Goal: Transaction & Acquisition: Purchase product/service

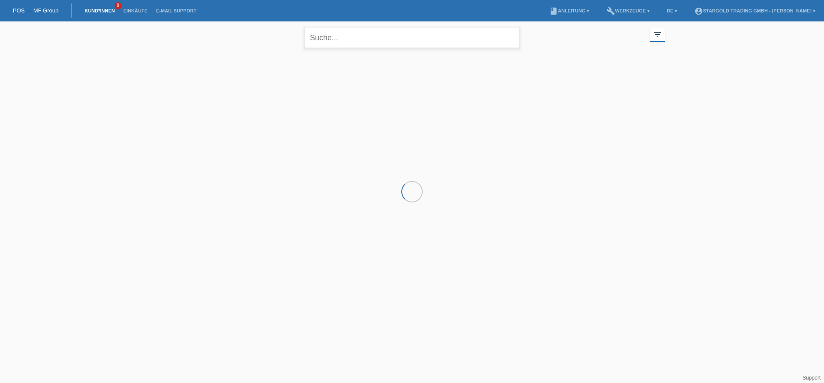
click at [381, 48] on input "text" at bounding box center [412, 38] width 215 height 20
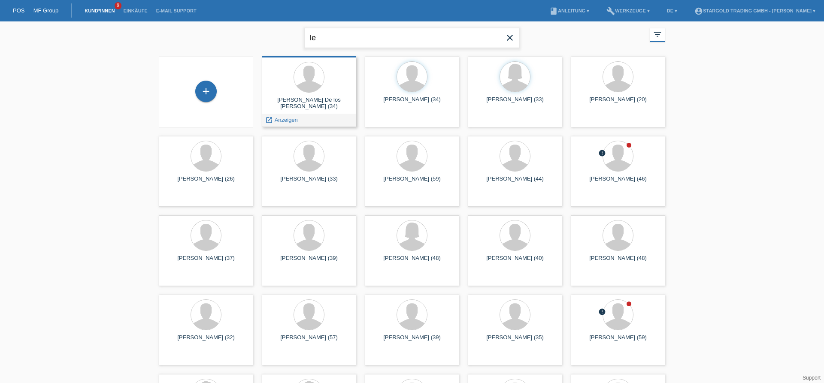
type input "le"
click at [324, 87] on div at bounding box center [309, 78] width 81 height 32
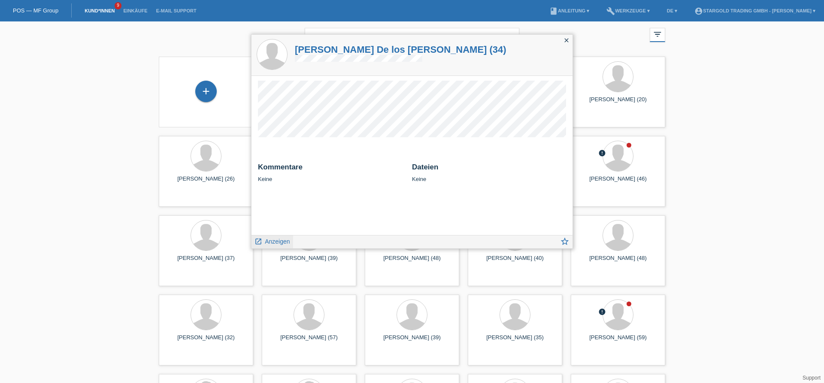
click at [285, 241] on span "Anzeigen" at bounding box center [277, 241] width 25 height 7
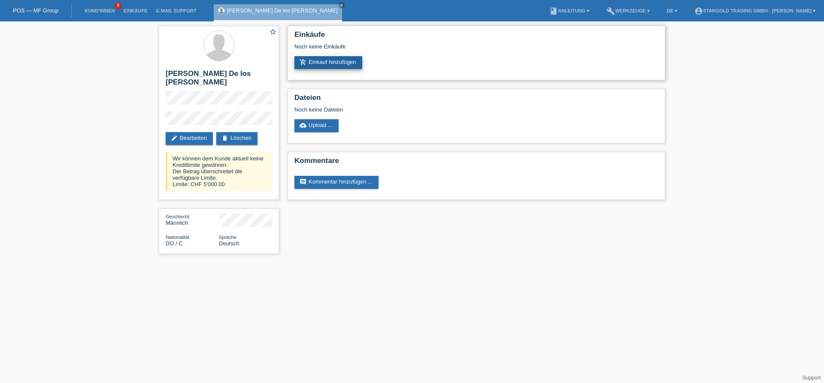
click at [332, 69] on link "add_shopping_cart Einkauf hinzufügen" at bounding box center [328, 62] width 68 height 13
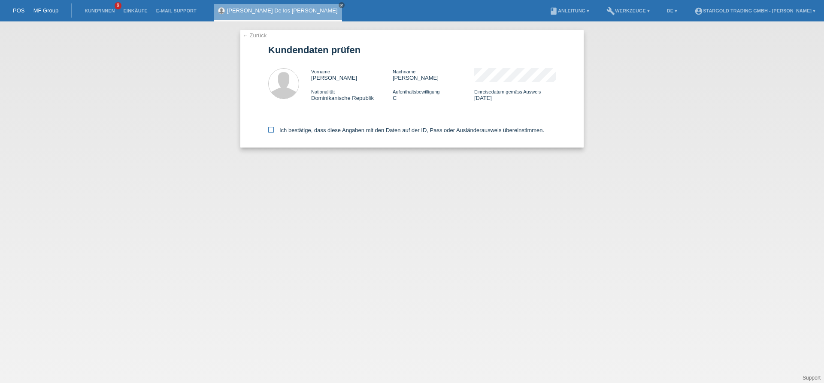
click at [373, 130] on label "Ich bestätige, dass diese Angaben mit den Daten auf der ID, Pass oder Ausländer…" at bounding box center [406, 130] width 276 height 6
click at [274, 130] on input "Ich bestätige, dass diese Angaben mit den Daten auf der ID, Pass oder Ausländer…" at bounding box center [271, 130] width 6 height 6
checkbox input "true"
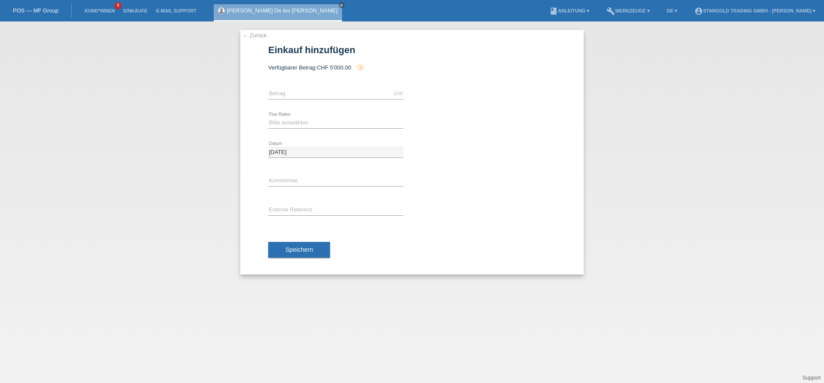
click at [347, 87] on div "CHF error Betrag" at bounding box center [335, 93] width 135 height 29
click at [343, 94] on input "text" at bounding box center [335, 93] width 135 height 11
type input "5000.00"
click at [268, 118] on select "Bitte auswählen 6 Raten 12 Raten 18 Raten 24 Raten 36 Raten 48 Raten" at bounding box center [335, 123] width 135 height 10
select select "497"
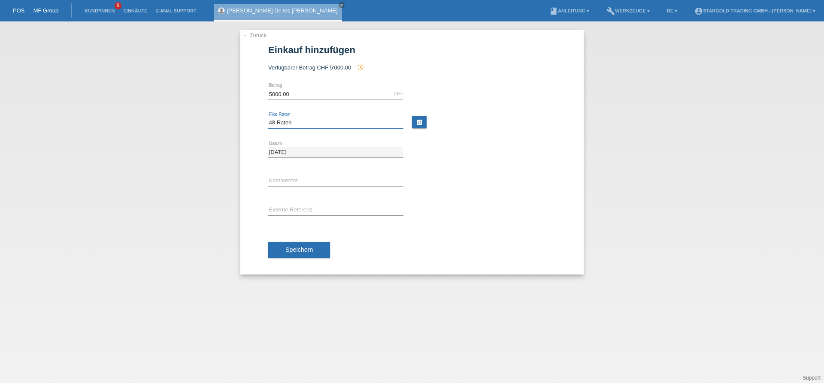
click option "48 Raten" at bounding box center [0, 0] width 0 height 0
click at [295, 251] on span "Speichern" at bounding box center [298, 249] width 27 height 7
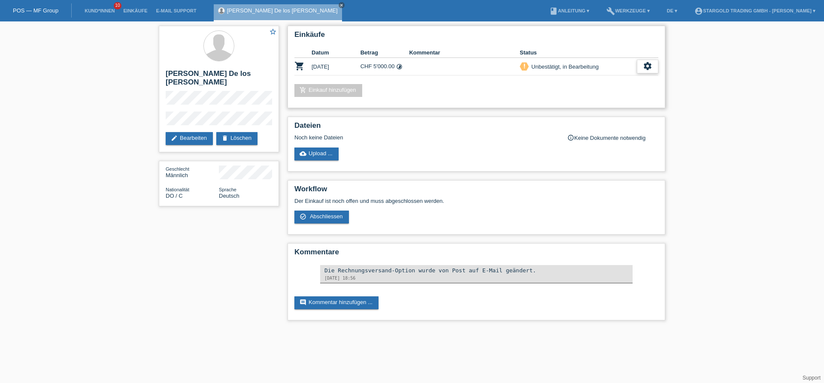
click at [647, 63] on icon "settings" at bounding box center [647, 65] width 9 height 9
click at [602, 106] on div "check_circle_outline Abschliessen" at bounding box center [603, 106] width 109 height 13
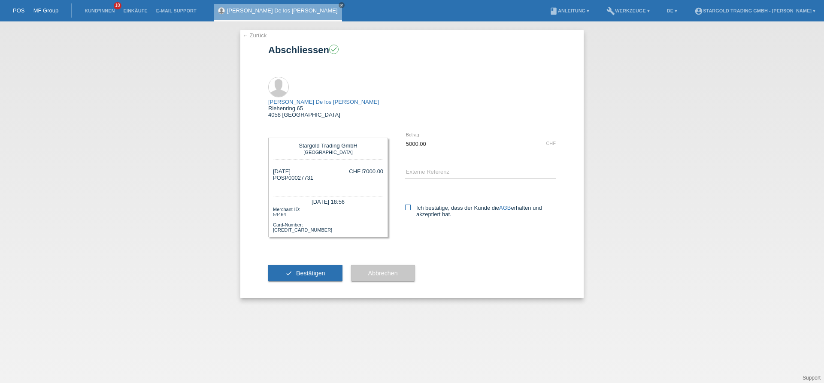
click at [430, 205] on label "Ich bestätige, dass der Kunde die AGB erhalten und akzeptiert hat." at bounding box center [480, 211] width 151 height 13
click at [411, 205] on input "Ich bestätige, dass der Kunde die AGB erhalten und akzeptiert hat." at bounding box center [408, 208] width 6 height 6
checkbox input "true"
click at [314, 265] on button "check Bestätigen" at bounding box center [305, 273] width 74 height 16
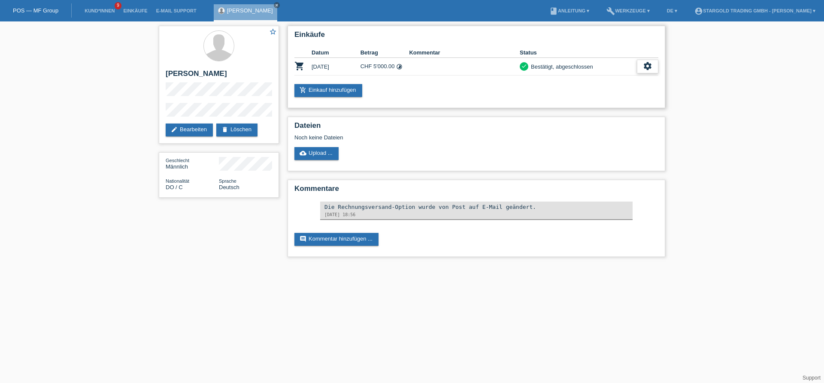
click at [646, 64] on icon "settings" at bounding box center [647, 65] width 9 height 9
click at [638, 94] on div "description AGB herunterladen get_app" at bounding box center [601, 94] width 114 height 13
click at [642, 69] on div "settings" at bounding box center [647, 67] width 21 height 14
click at [655, 69] on div "settings" at bounding box center [647, 67] width 21 height 14
click at [598, 118] on span "Stornierung hinzufügen..." at bounding box center [588, 119] width 65 height 10
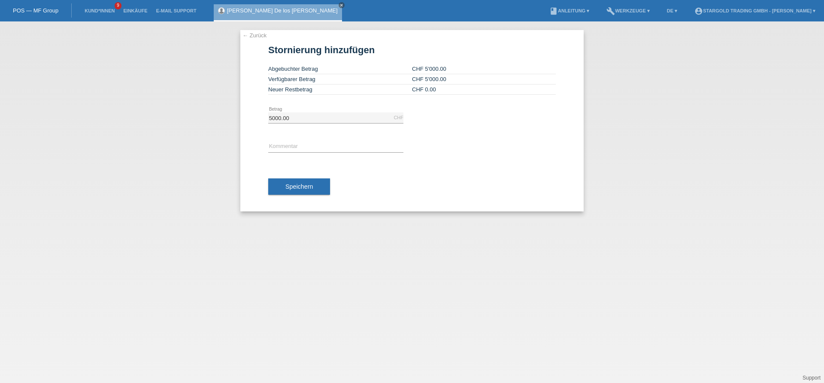
click at [254, 36] on link "← Zurück" at bounding box center [254, 35] width 24 height 6
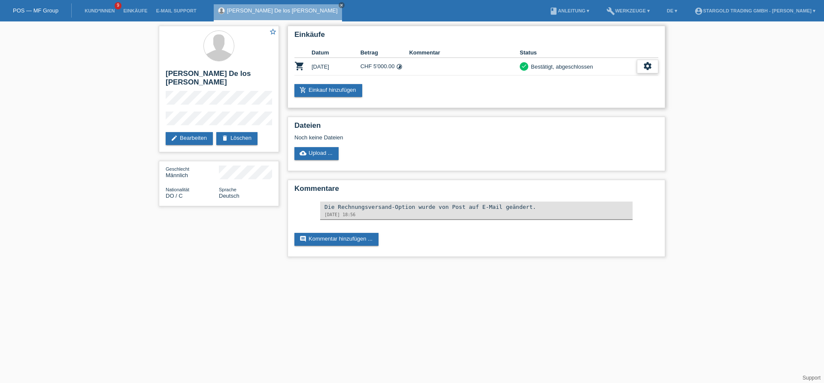
click at [639, 65] on div "settings" at bounding box center [647, 67] width 21 height 14
click at [604, 108] on span "Finanzierungsdetails herunterladen" at bounding box center [601, 106] width 90 height 10
